Goal: Information Seeking & Learning: Learn about a topic

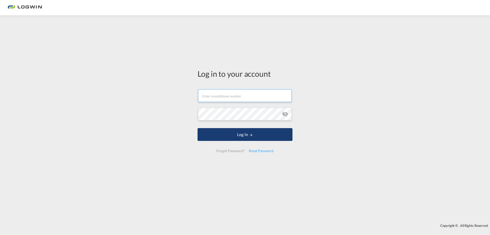
type input "[PERSON_NAME][EMAIL_ADDRESS][PERSON_NAME][DOMAIN_NAME]"
click at [273, 137] on button "Log In" at bounding box center [245, 134] width 95 height 13
